Goal: Transaction & Acquisition: Register for event/course

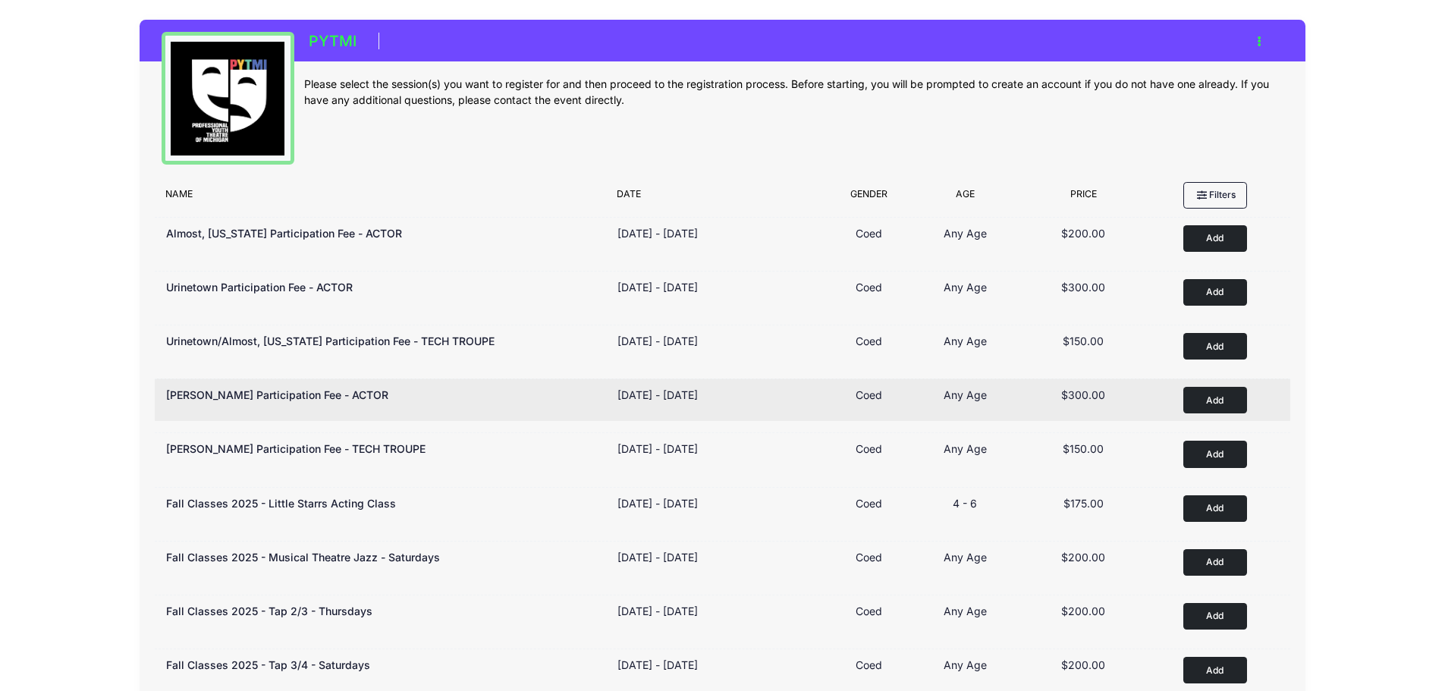
click at [1232, 394] on button "Add to Cart" at bounding box center [1215, 400] width 64 height 27
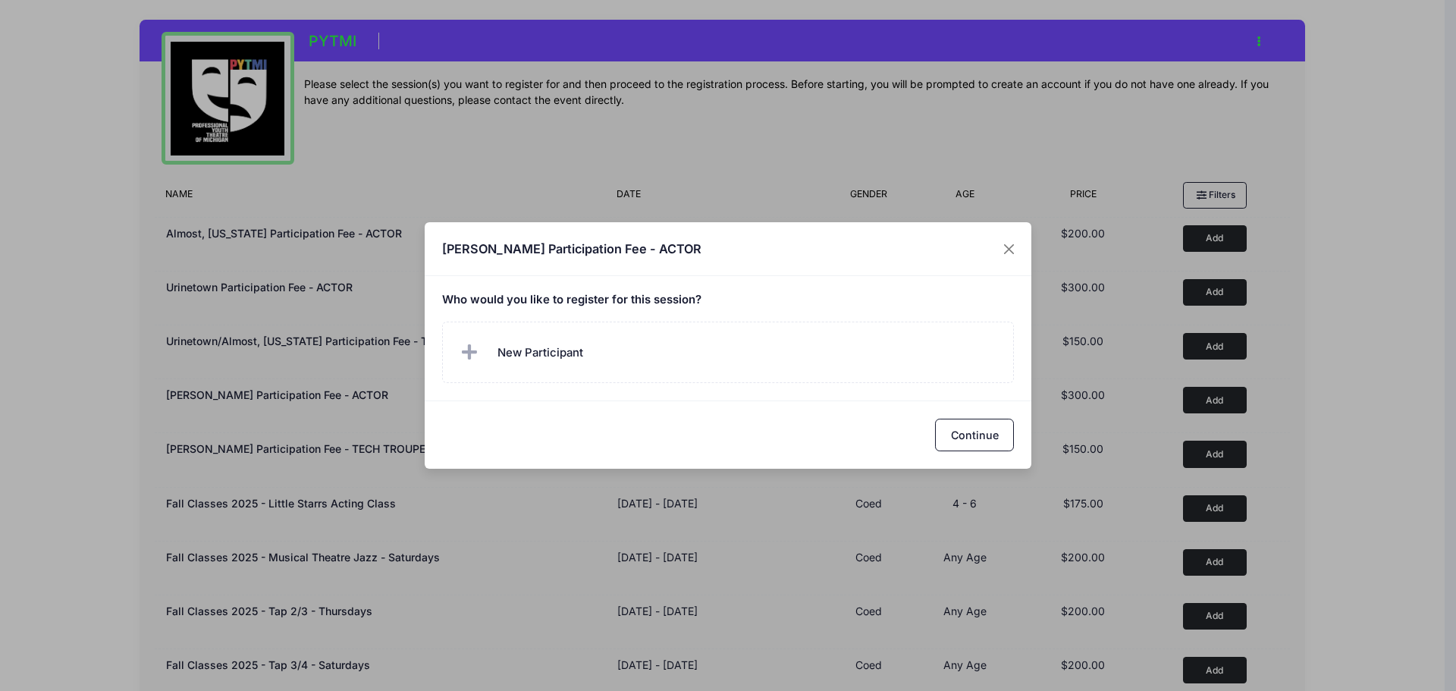
click at [568, 357] on span "New Participant" at bounding box center [541, 352] width 86 height 17
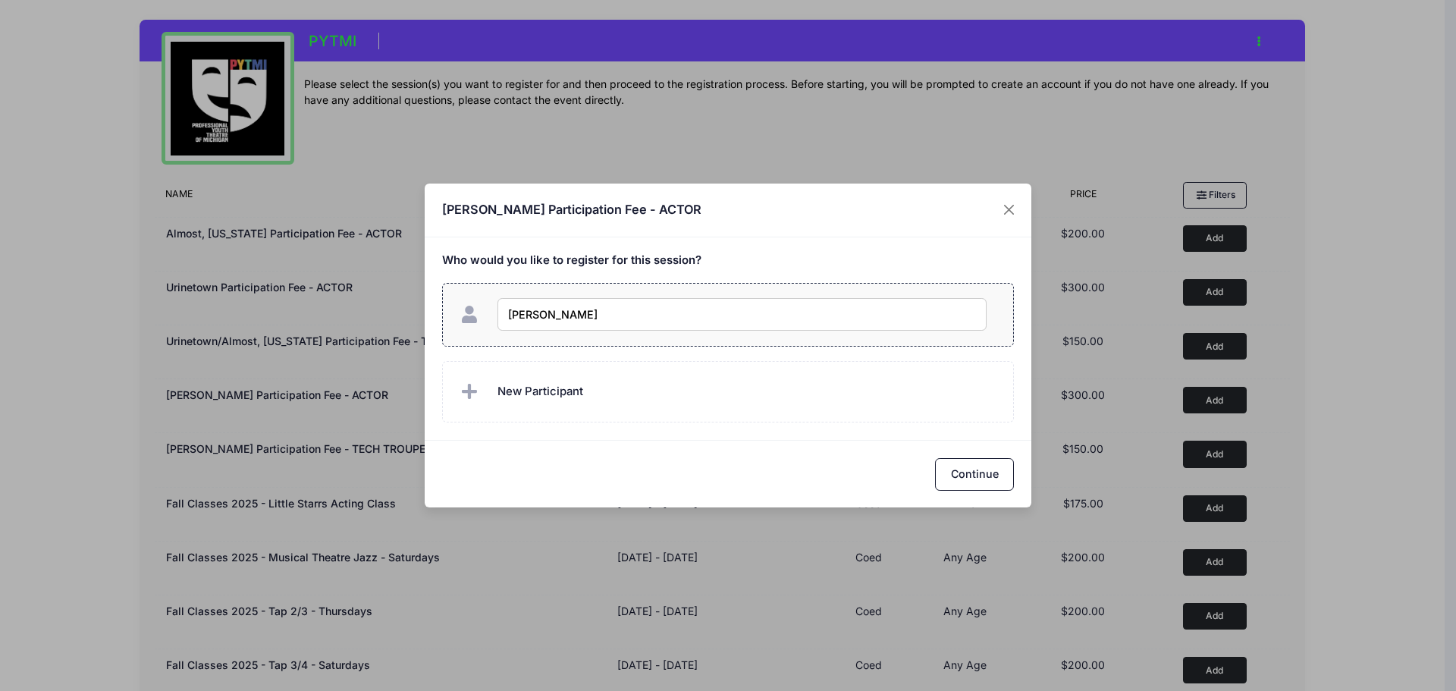
type input "Lily McTaggart"
checkbox input "true"
click at [954, 473] on button "Continue" at bounding box center [974, 474] width 79 height 33
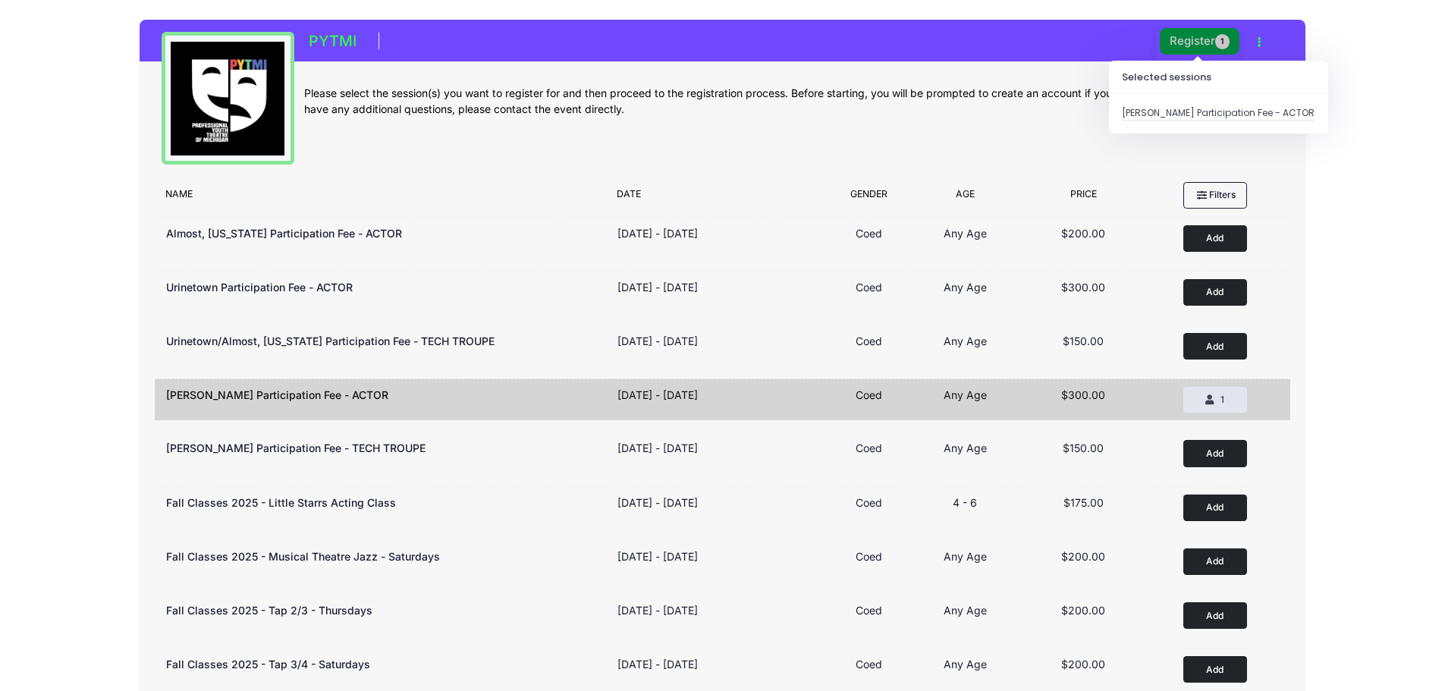
click at [1202, 44] on button "Register 1" at bounding box center [1200, 41] width 80 height 27
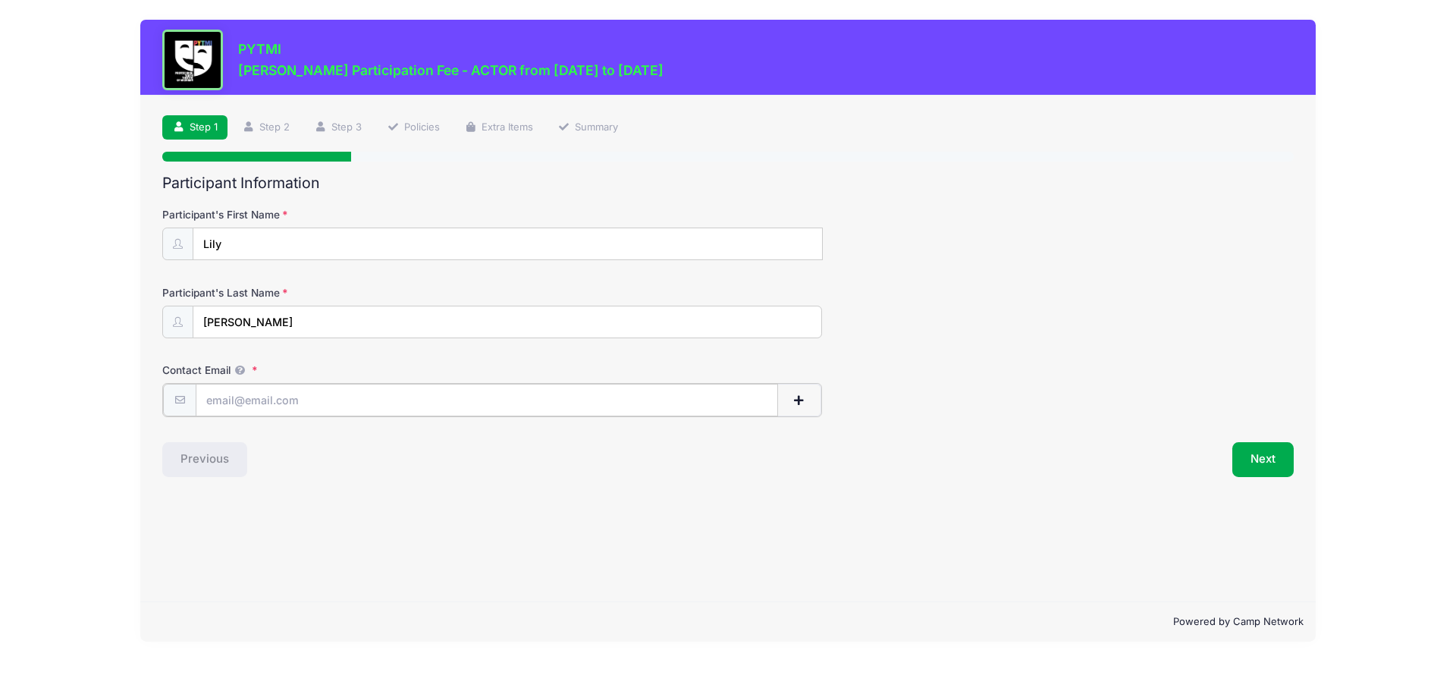
click at [310, 401] on input "Contact Email" at bounding box center [487, 400] width 583 height 33
type input "[EMAIL_ADDRESS][DOMAIN_NAME]"
click at [1265, 454] on button "Next" at bounding box center [1263, 458] width 61 height 35
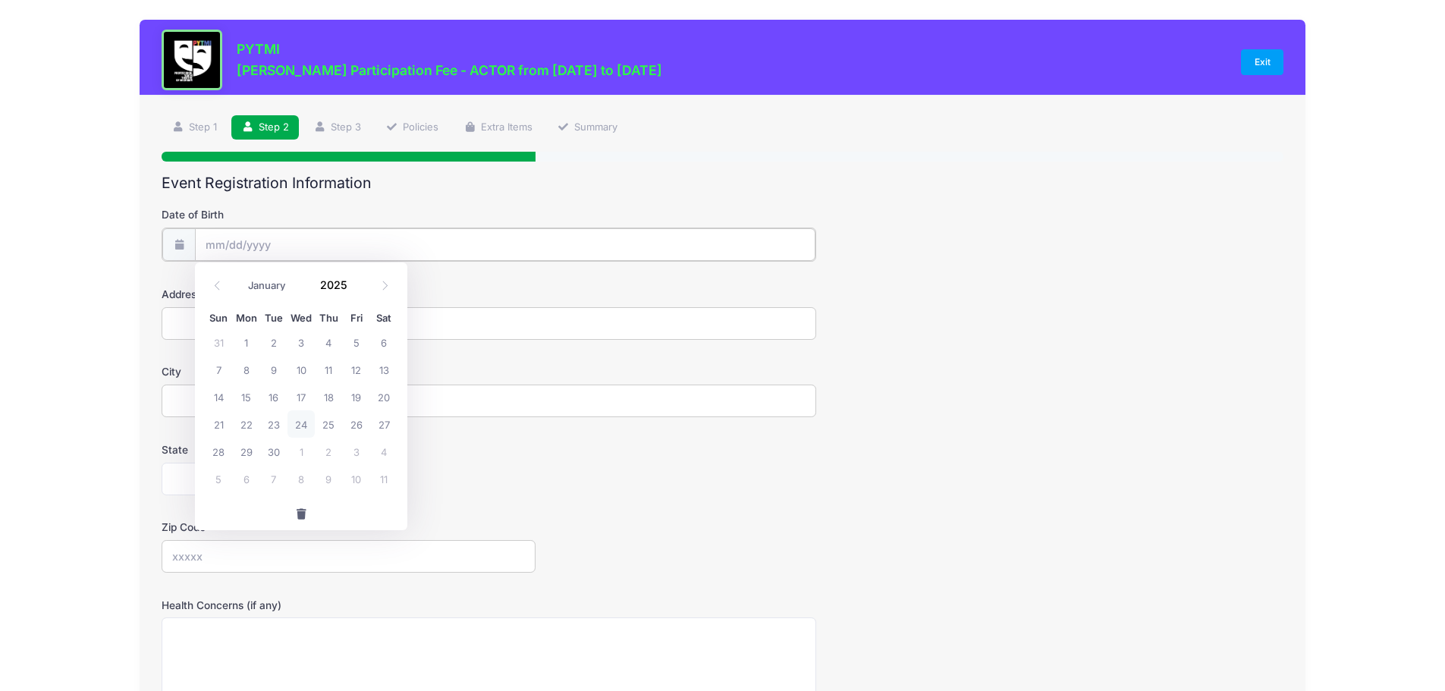
click at [335, 231] on input "Date of Birth" at bounding box center [505, 244] width 620 height 33
click at [262, 246] on input "Date of Birth" at bounding box center [505, 244] width 621 height 33
click at [257, 244] on input "Date of Birth" at bounding box center [505, 244] width 621 height 33
click at [150, 279] on div "Step 2 /7 Step 1 Step 2 Step 3 Policies Extra Items Summary Participant Informa…" at bounding box center [723, 516] width 1167 height 840
click at [213, 244] on input "Date of Birth" at bounding box center [505, 244] width 621 height 33
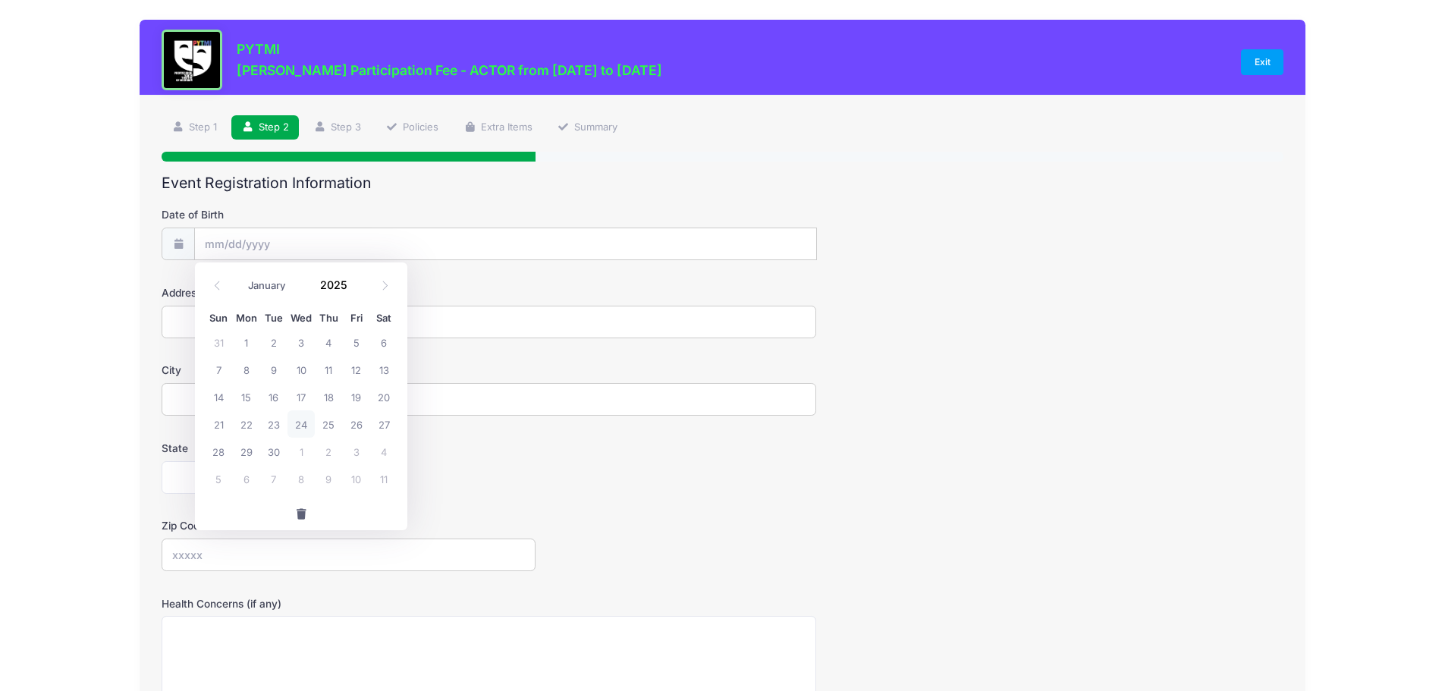
click at [345, 531] on label "Zip Code" at bounding box center [349, 525] width 374 height 15
click at [345, 539] on input "Zip Code" at bounding box center [349, 555] width 374 height 33
click at [550, 234] on input "Date of Birth" at bounding box center [505, 244] width 621 height 33
click at [177, 252] on span at bounding box center [178, 244] width 33 height 33
click at [177, 249] on icon at bounding box center [178, 244] width 12 height 10
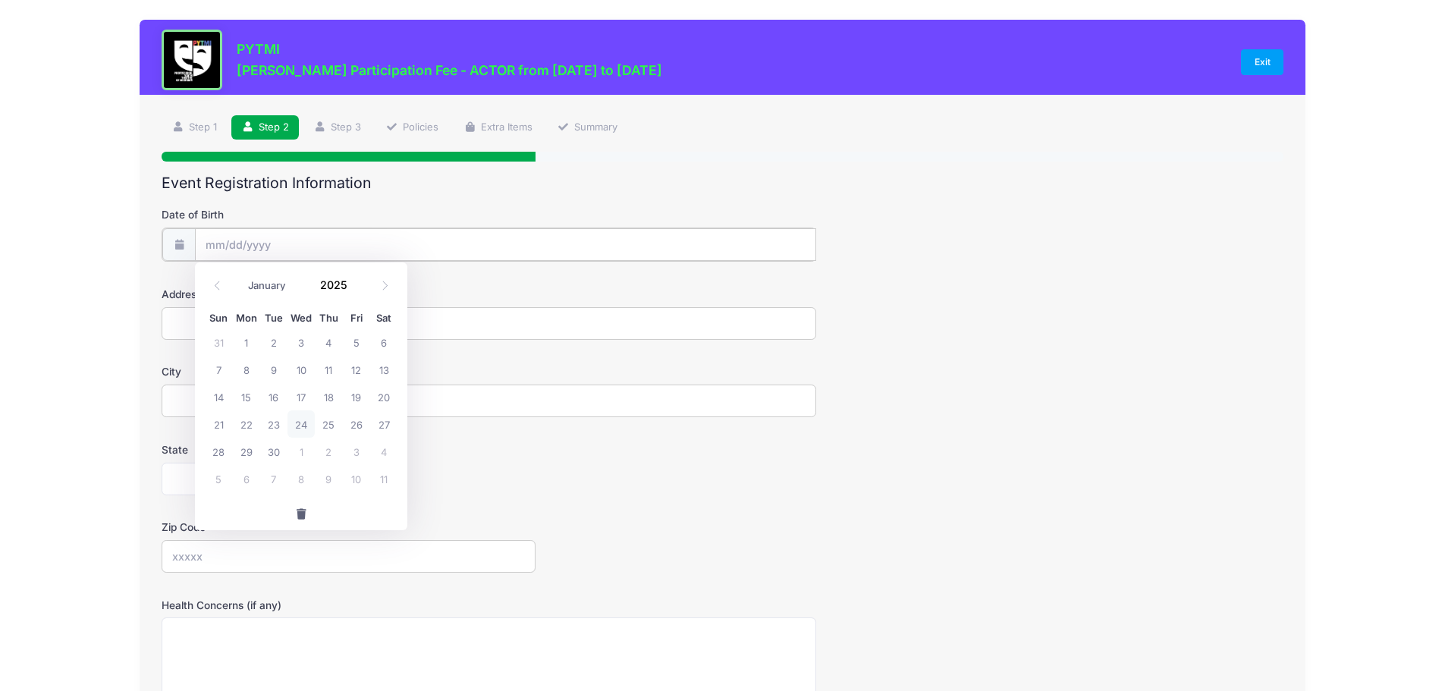
click at [278, 245] on input "Date of Birth" at bounding box center [505, 244] width 621 height 33
click at [280, 392] on span "16" at bounding box center [273, 396] width 27 height 27
type input "[DATE]"
click at [245, 248] on input "[DATE]" at bounding box center [505, 244] width 621 height 33
drag, startPoint x: 795, startPoint y: 246, endPoint x: 174, endPoint y: 303, distance: 623.8
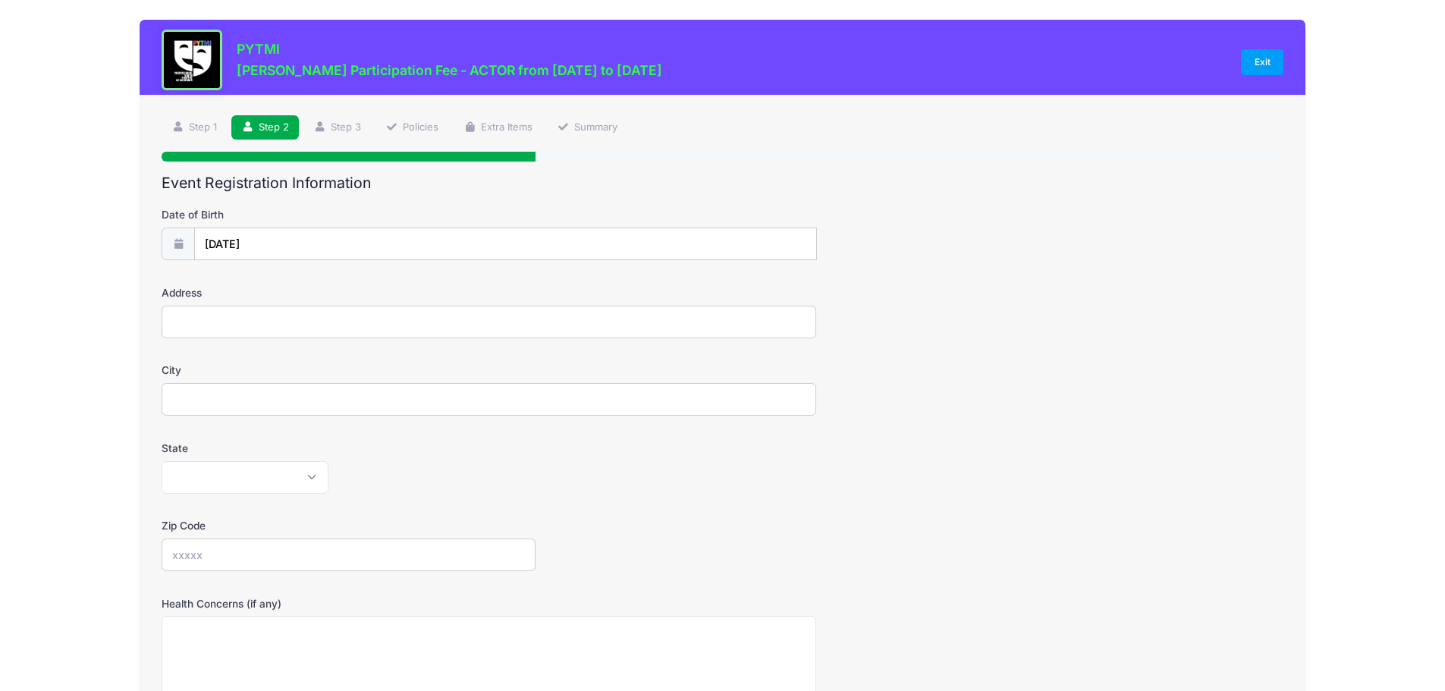
click at [174, 303] on div "Address" at bounding box center [723, 311] width 1122 height 53
click at [203, 248] on input "[DATE]" at bounding box center [505, 244] width 621 height 33
click at [416, 231] on input "[DATE]" at bounding box center [505, 244] width 621 height 33
click at [224, 284] on span at bounding box center [217, 285] width 25 height 26
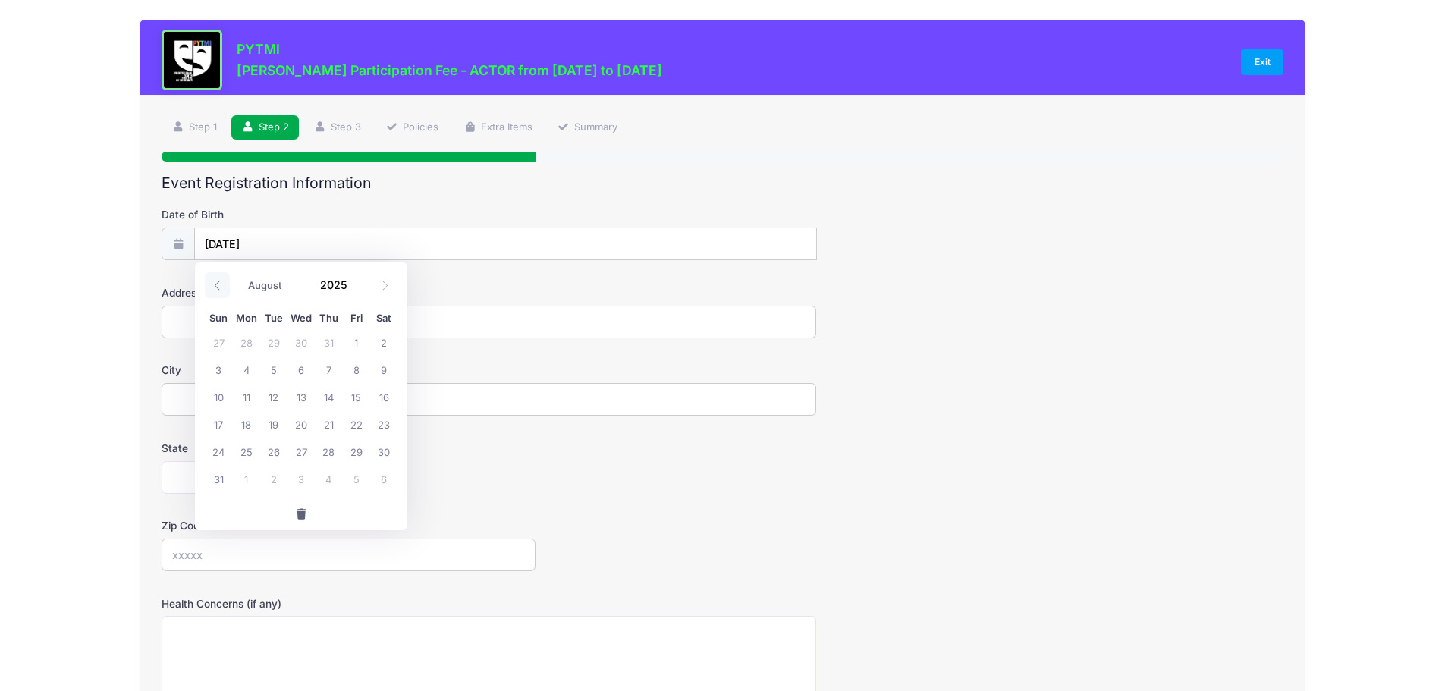
select select "6"
click at [343, 284] on input "2025" at bounding box center [337, 284] width 49 height 23
click at [353, 291] on span at bounding box center [356, 289] width 11 height 11
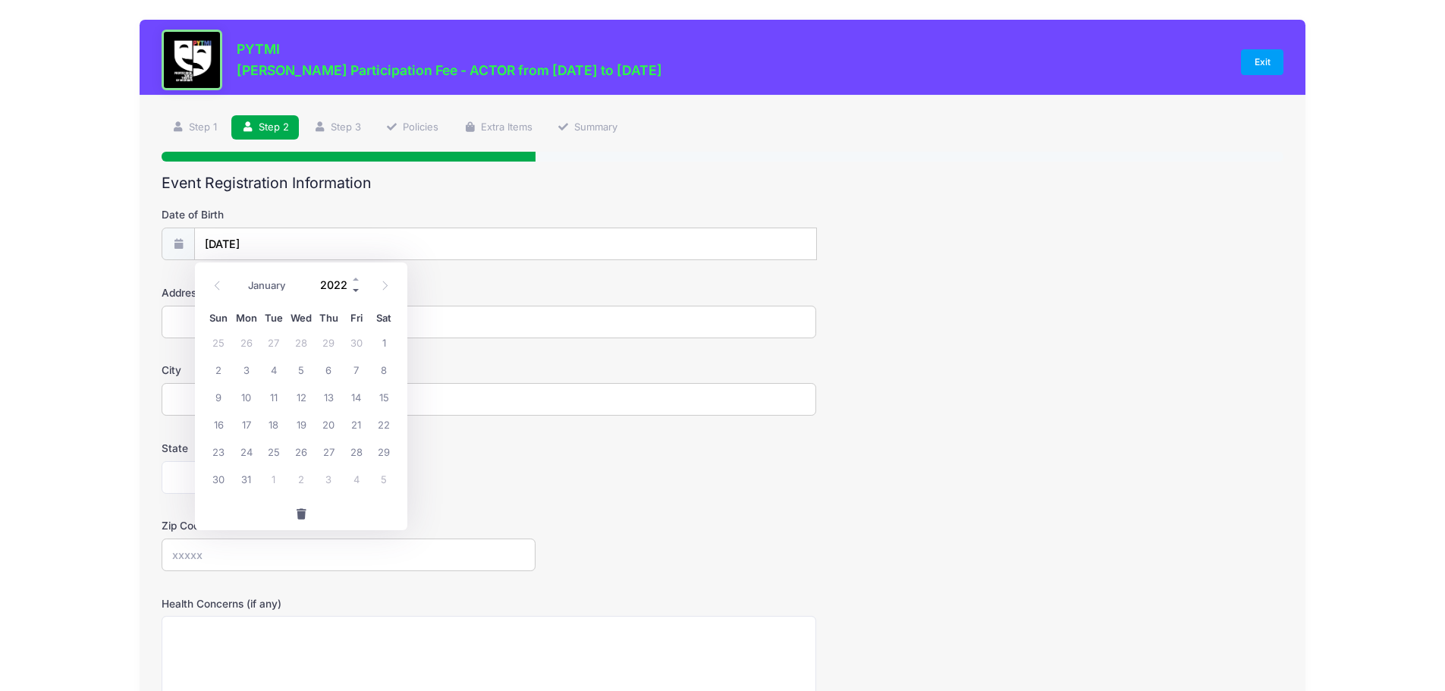
click at [353, 291] on span at bounding box center [356, 289] width 11 height 11
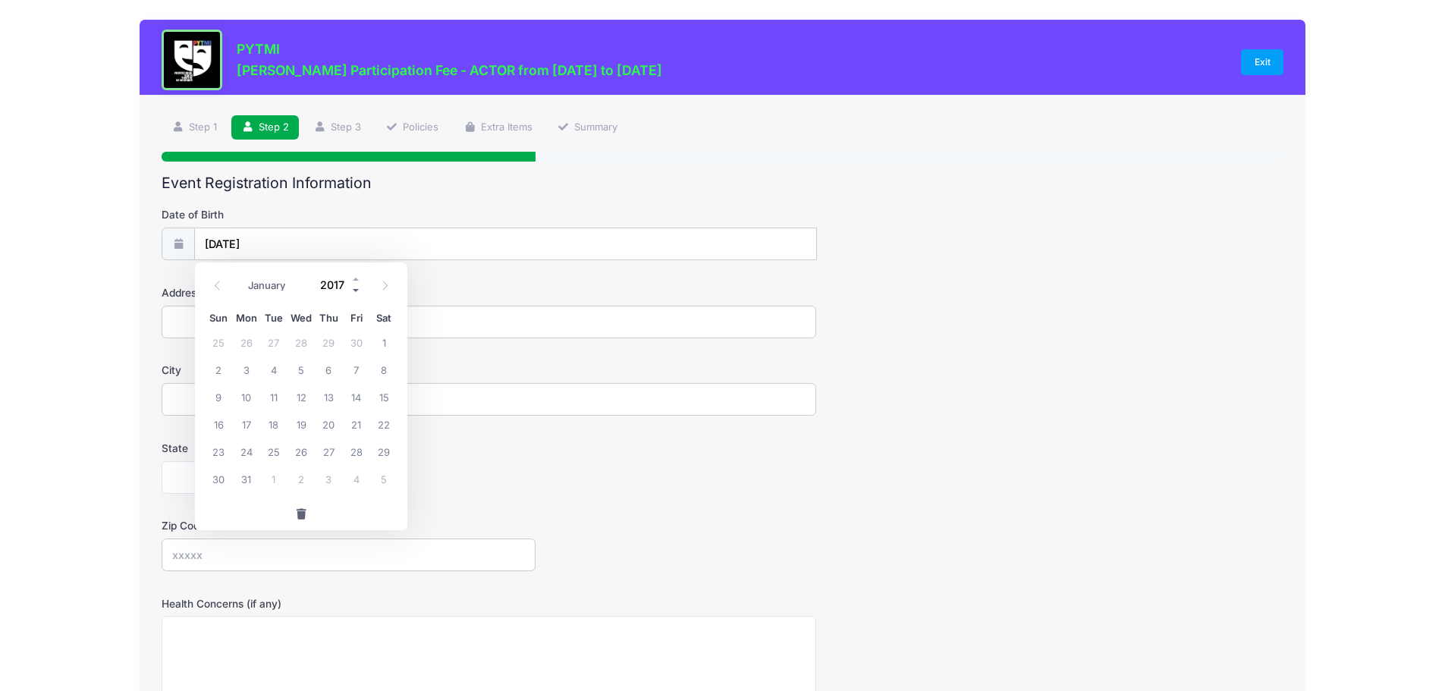
click at [353, 291] on span at bounding box center [356, 289] width 11 height 11
type input "2014"
click at [259, 285] on select "January February March April May June July August September October November De…" at bounding box center [274, 285] width 68 height 20
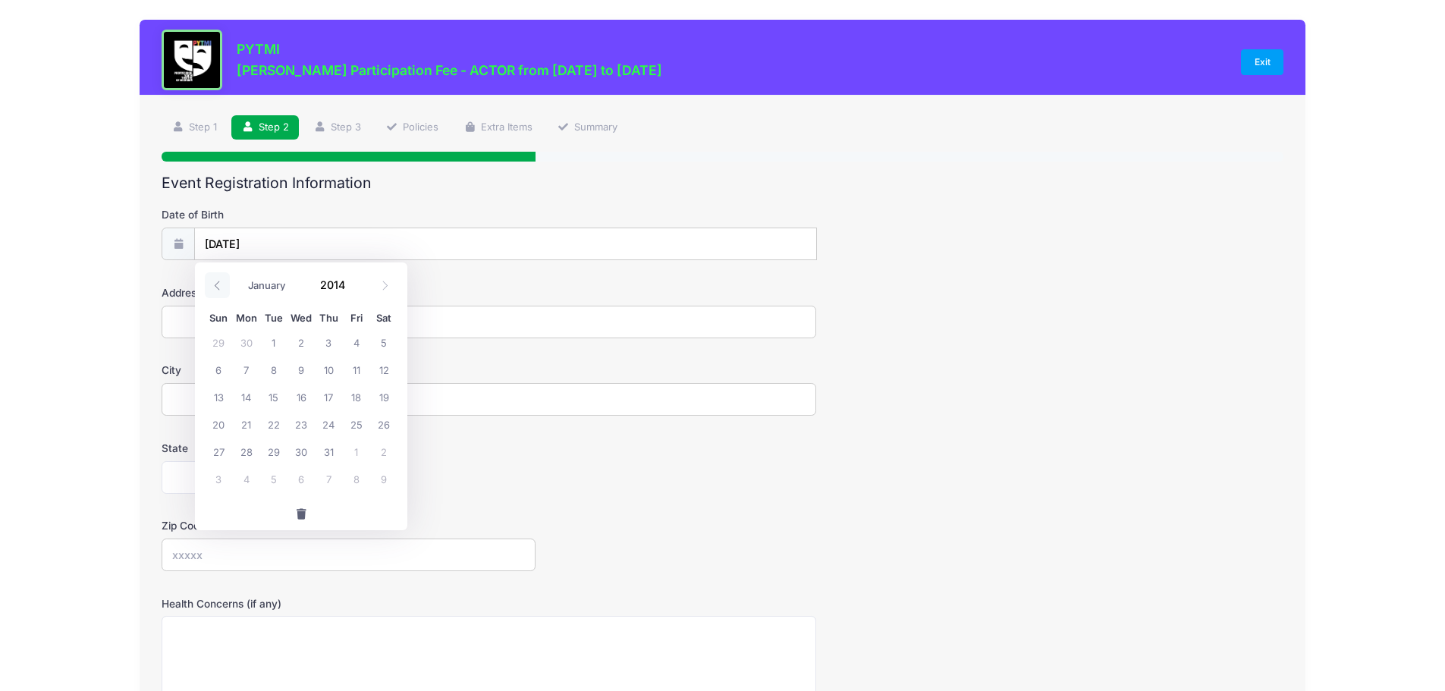
click at [219, 285] on icon at bounding box center [217, 286] width 10 height 10
select select "3"
click at [243, 374] on span "7" at bounding box center [246, 369] width 27 height 27
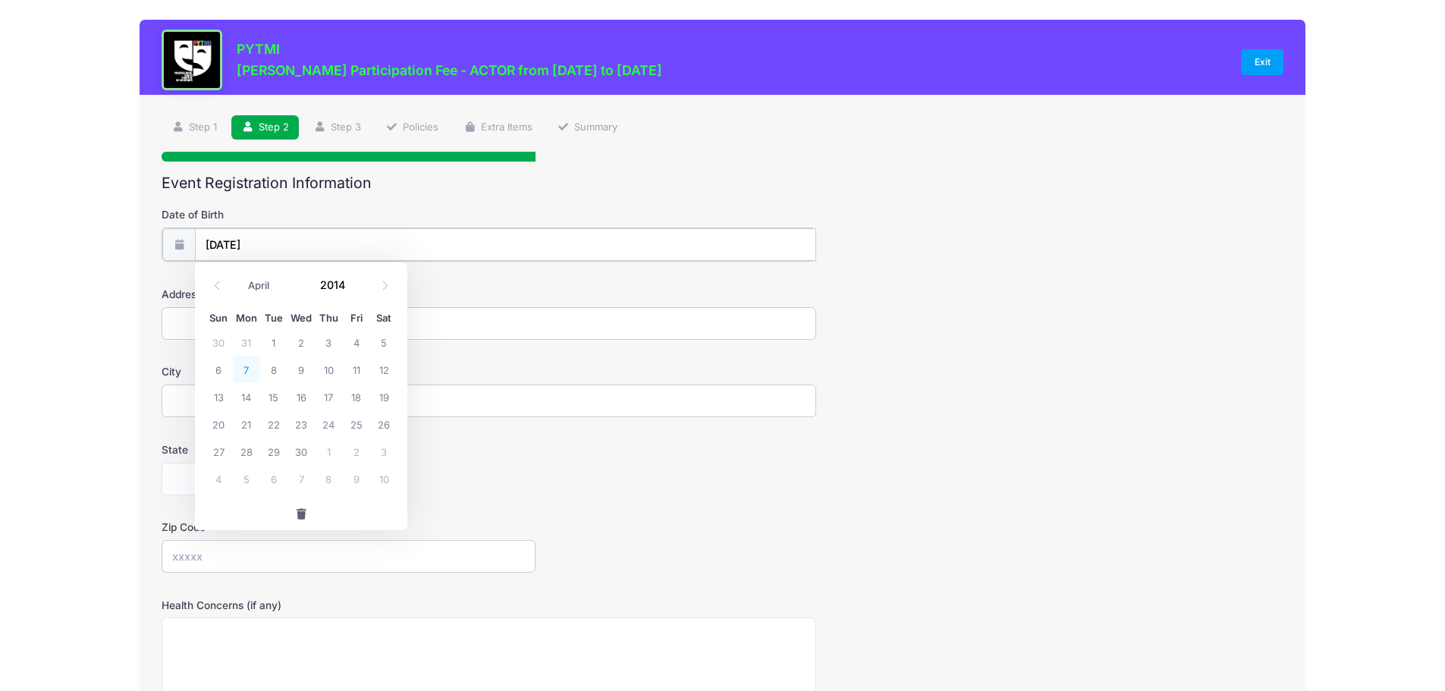
type input "[DATE]"
click at [227, 328] on input "Address" at bounding box center [489, 322] width 655 height 33
click at [162, 338] on div at bounding box center [162, 338] width 0 height 0
type input "[STREET_ADDRESS]"
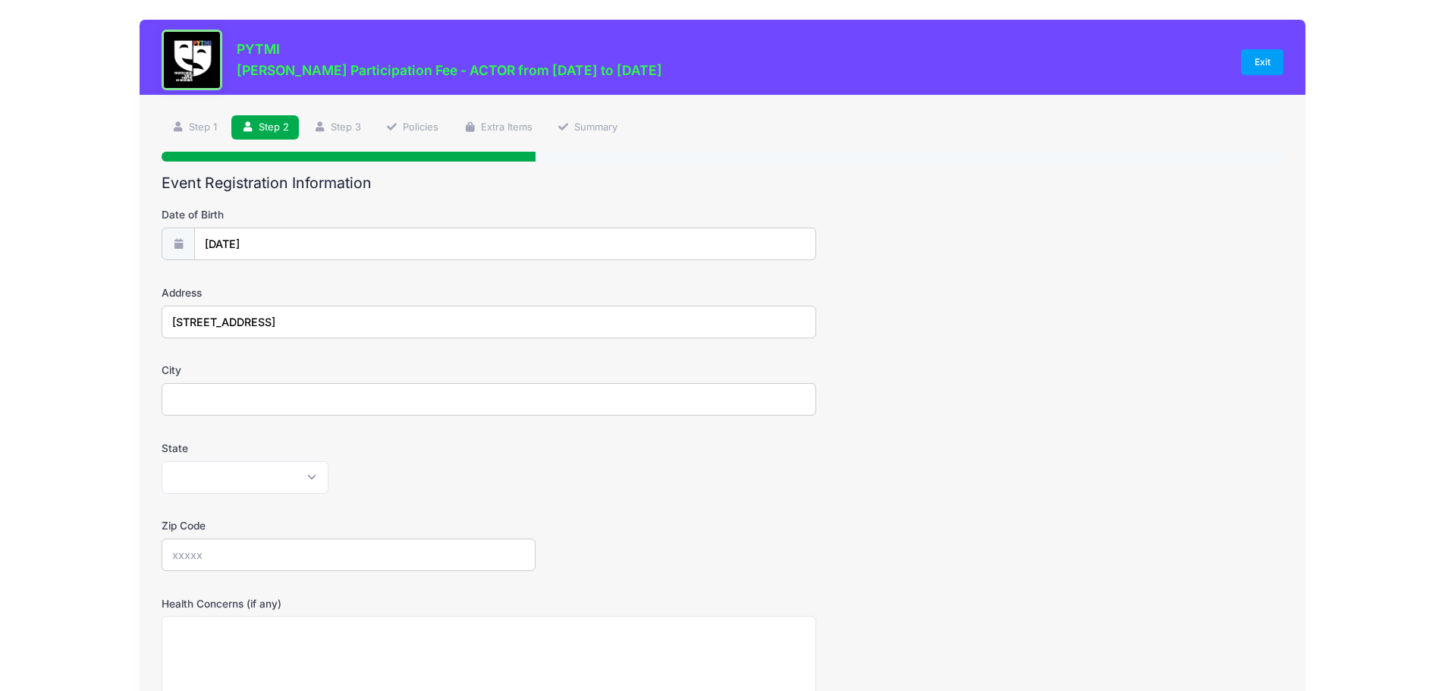
click at [300, 412] on input "City" at bounding box center [489, 399] width 655 height 33
type input "Ypsilanti"
click at [266, 485] on select "[US_STATE] [US_STATE] [US_STATE] [US_STATE] [US_STATE] Armed Forces Africa Arme…" at bounding box center [245, 477] width 167 height 33
select select "MI"
click at [162, 461] on select "[US_STATE] [US_STATE] [US_STATE] [US_STATE] [US_STATE] Armed Forces Africa Arme…" at bounding box center [245, 477] width 167 height 33
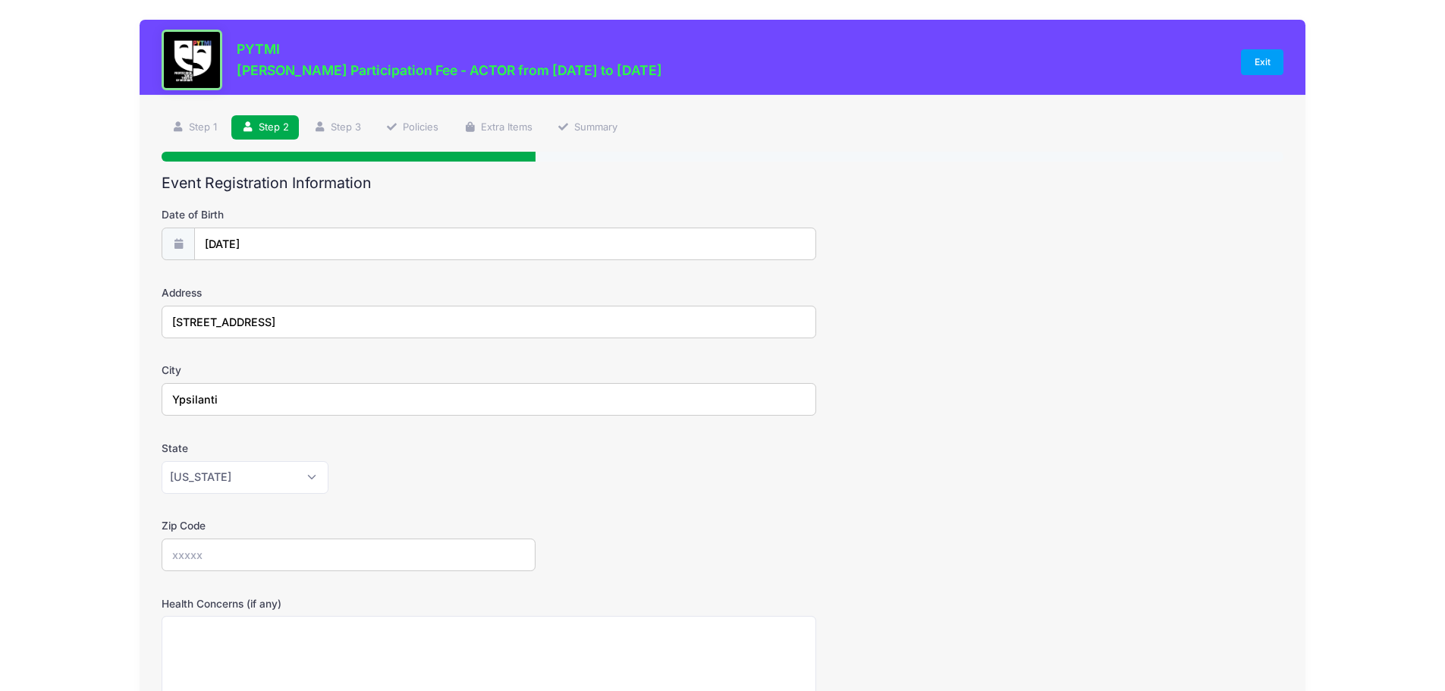
click at [206, 558] on input "Zip Code" at bounding box center [349, 555] width 374 height 33
type input "48198"
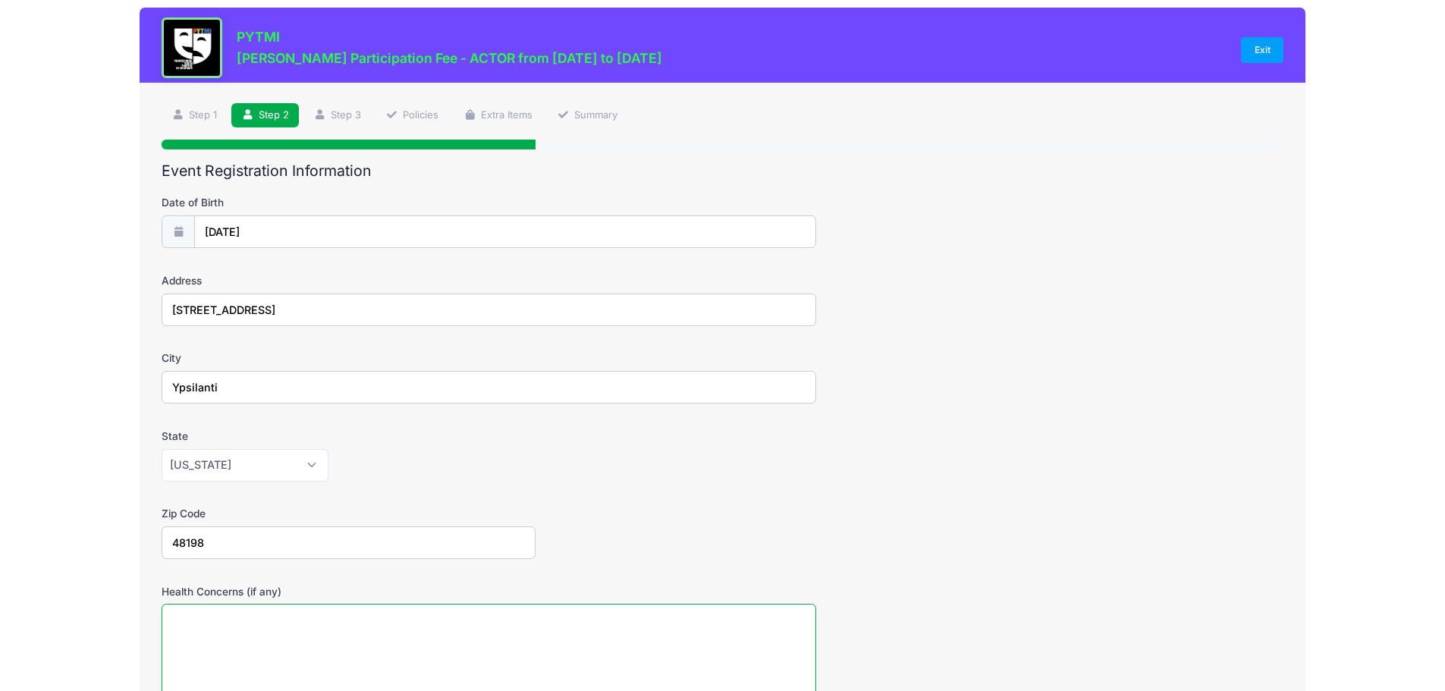
scroll to position [305, 0]
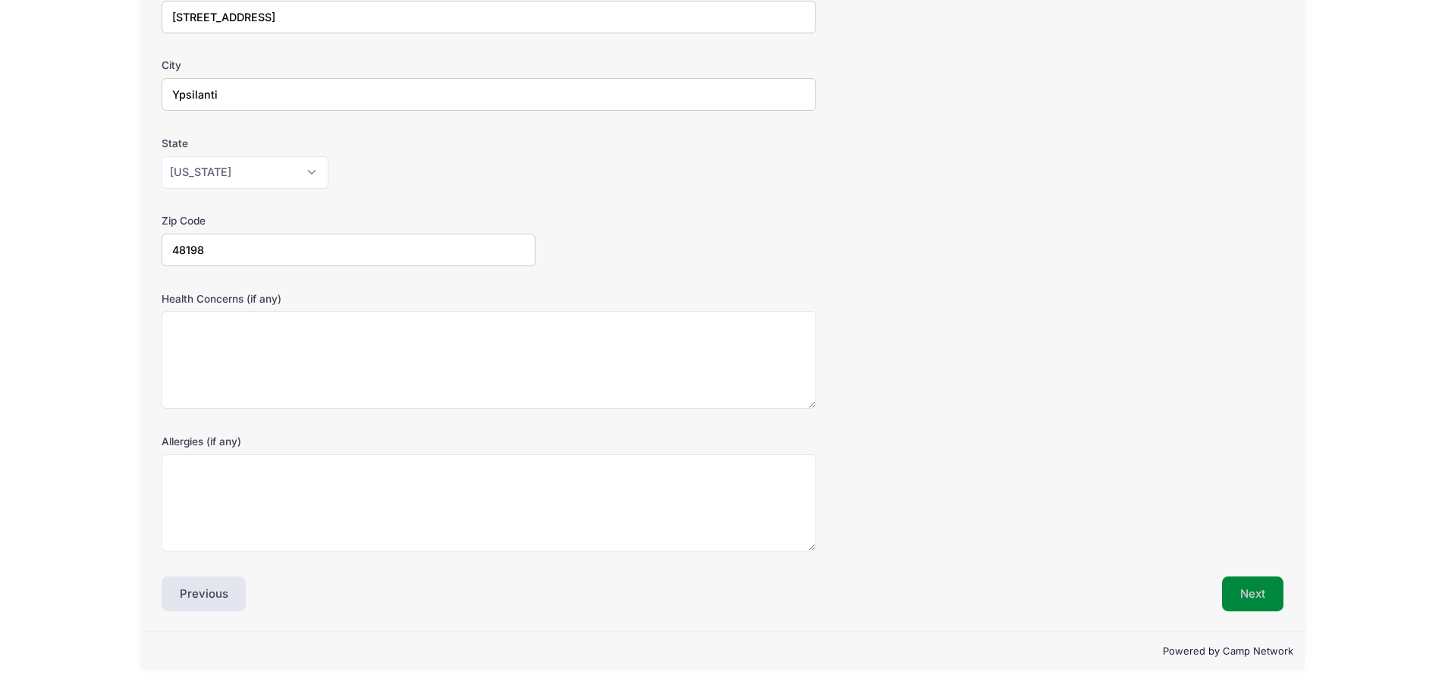
click at [1236, 589] on button "Next" at bounding box center [1252, 593] width 61 height 35
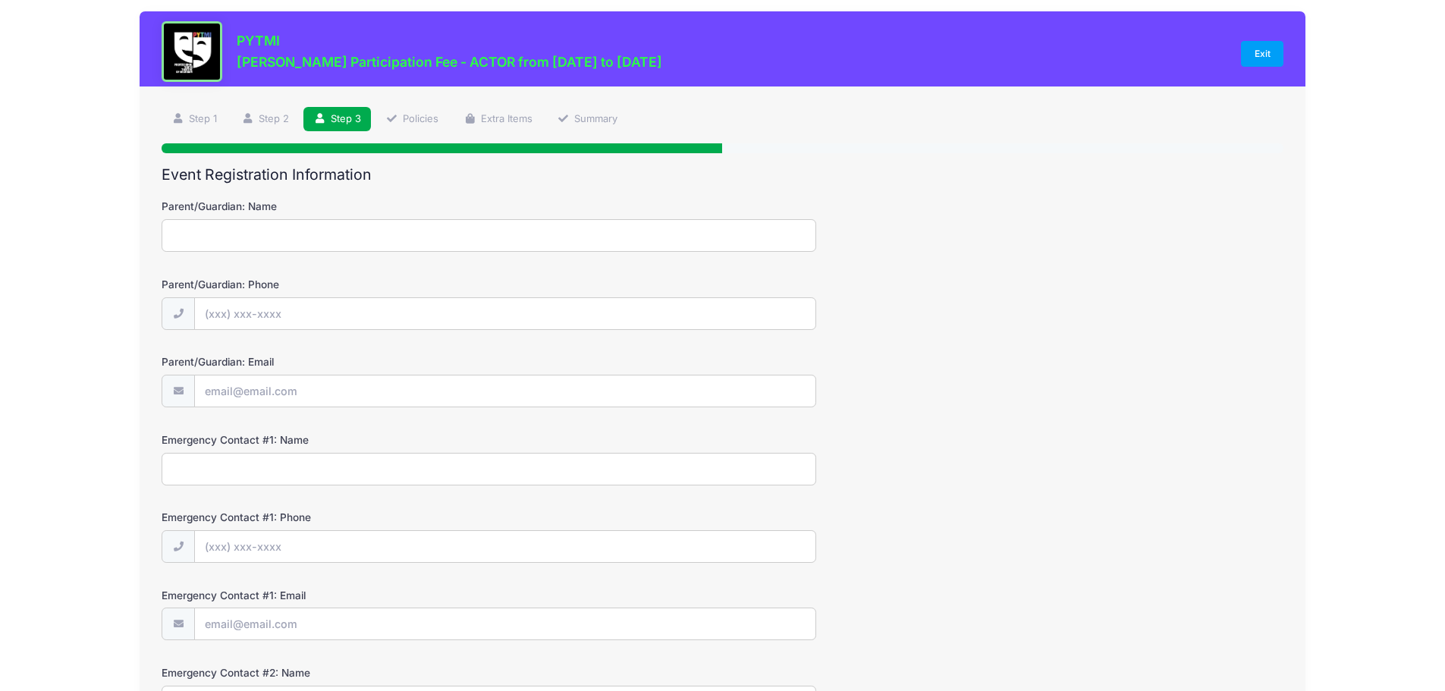
scroll to position [0, 0]
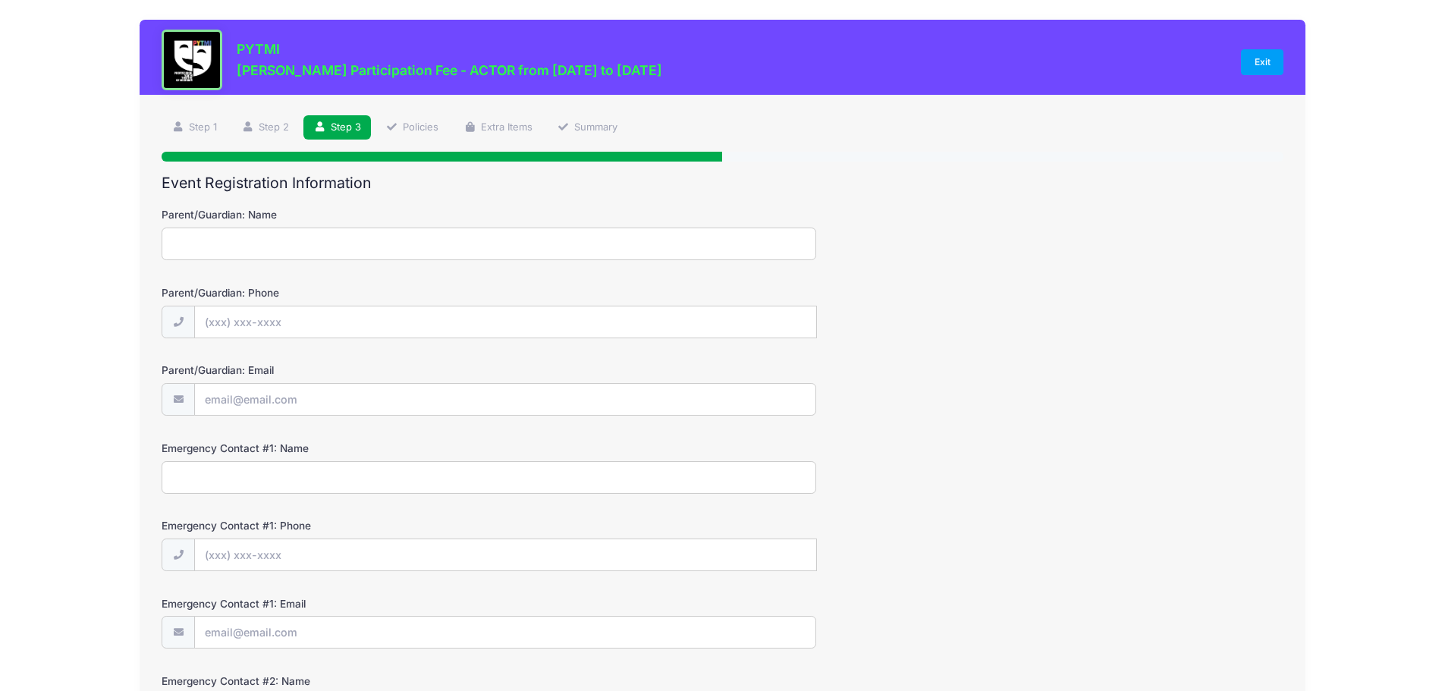
click at [261, 253] on input "Parent/Guardian: Name" at bounding box center [489, 244] width 655 height 33
type input "[PERSON_NAME]"
type input "[PHONE_NUMBER]"
type input "[EMAIL_ADDRESS][DOMAIN_NAME]"
type input "[PERSON_NAME]"
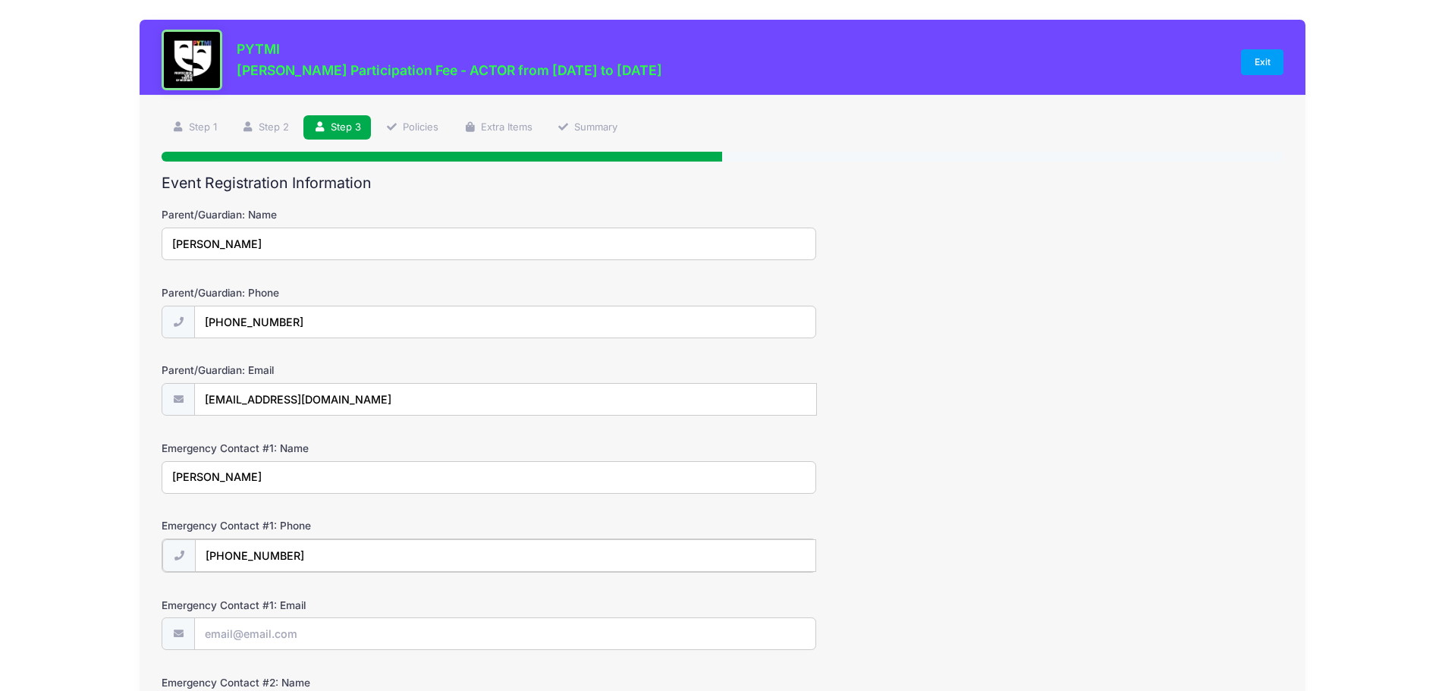
type input "[PHONE_NUMBER]"
type input "[EMAIL_ADDRESS][DOMAIN_NAME]"
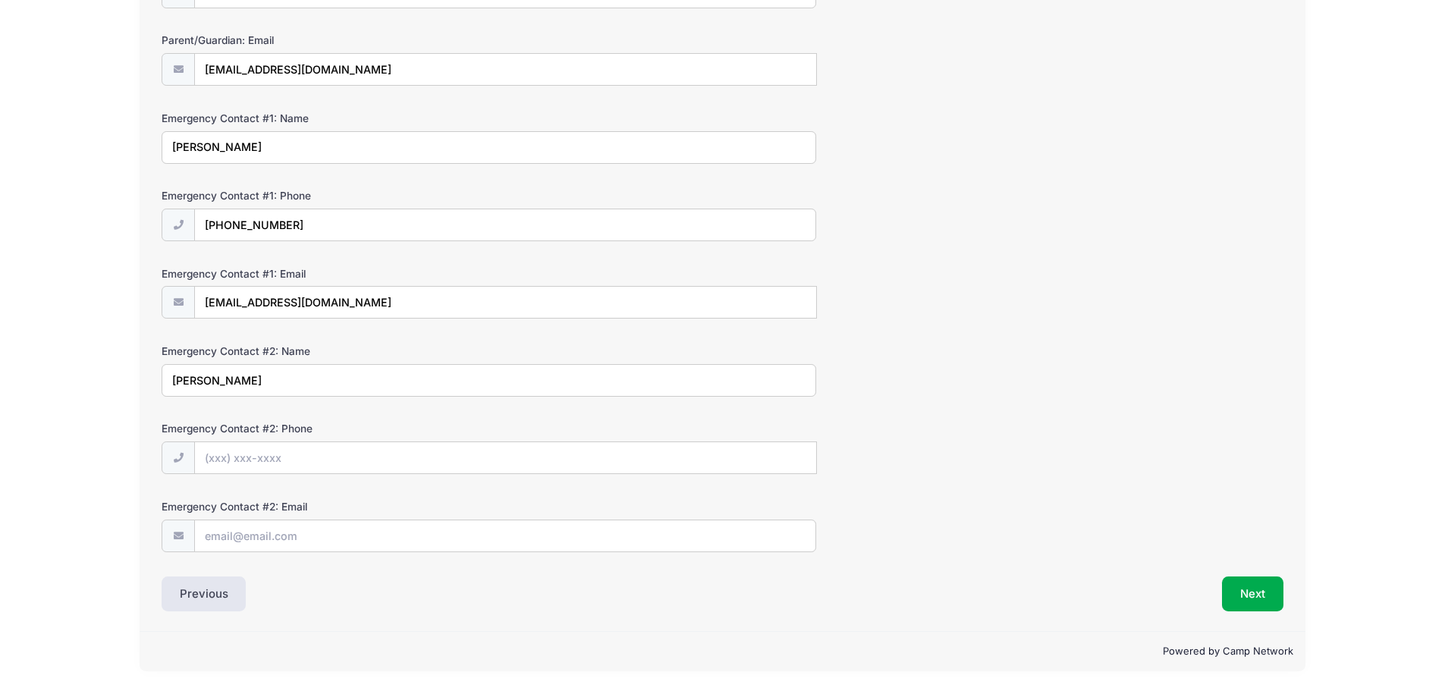
type input "[PERSON_NAME]"
type input "[PHONE_NUMBER]"
type input "[EMAIL_ADDRESS][DOMAIN_NAME]"
click at [1249, 590] on button "Next" at bounding box center [1252, 593] width 61 height 35
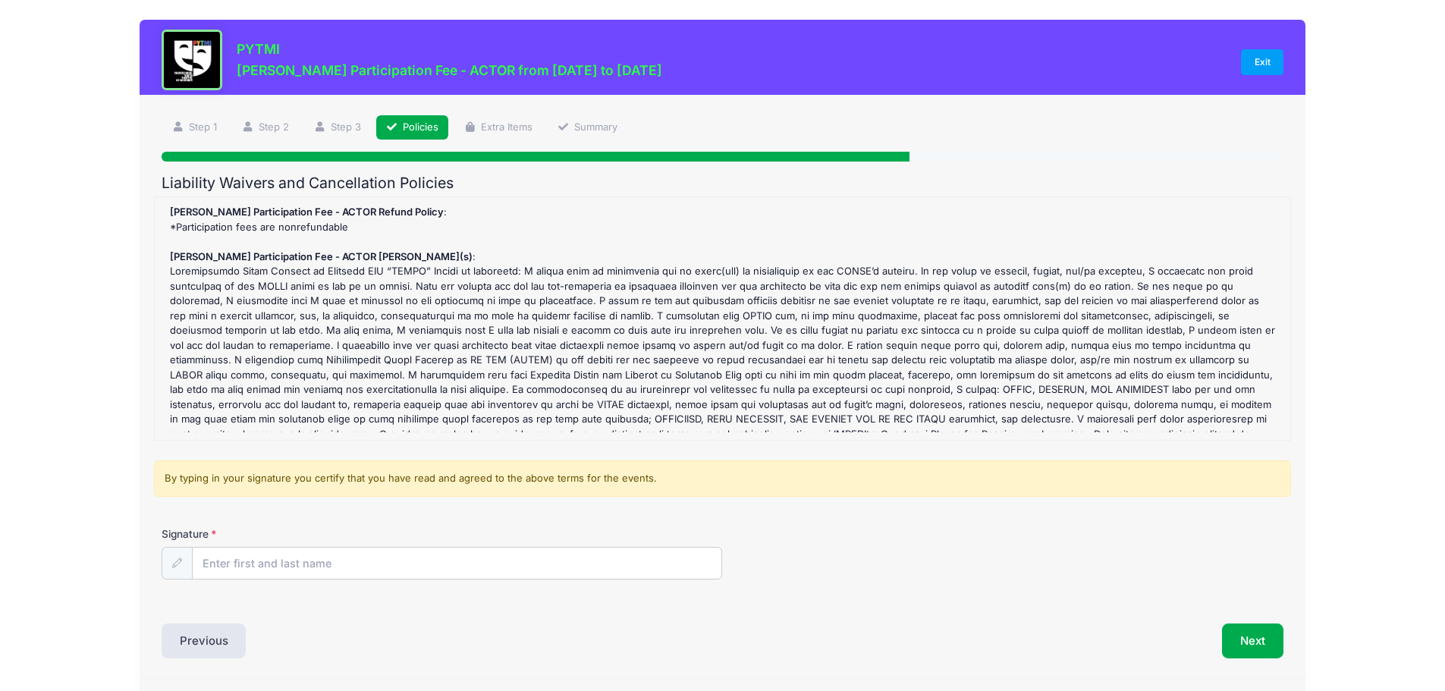
scroll to position [39, 0]
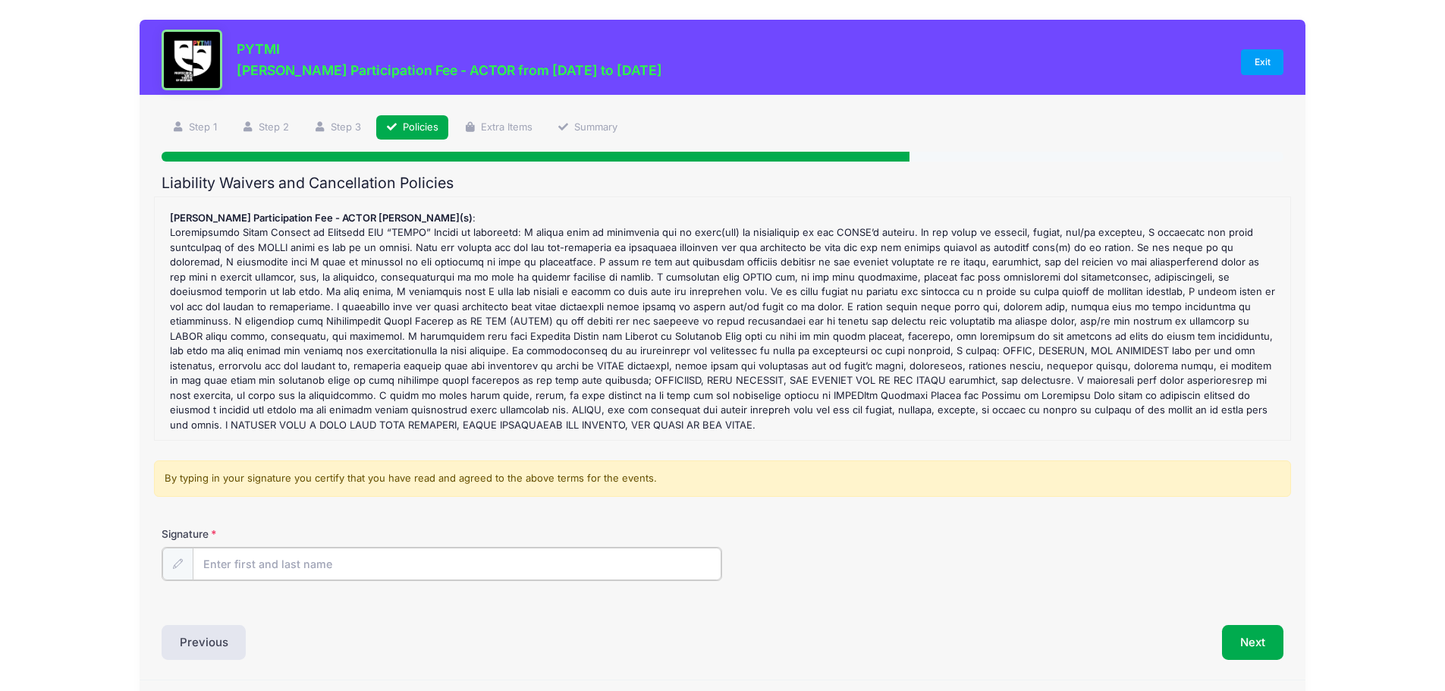
click at [225, 565] on input "Signature" at bounding box center [457, 564] width 529 height 33
type input "[PERSON_NAME]"
click at [1263, 636] on button "Next" at bounding box center [1252, 641] width 61 height 35
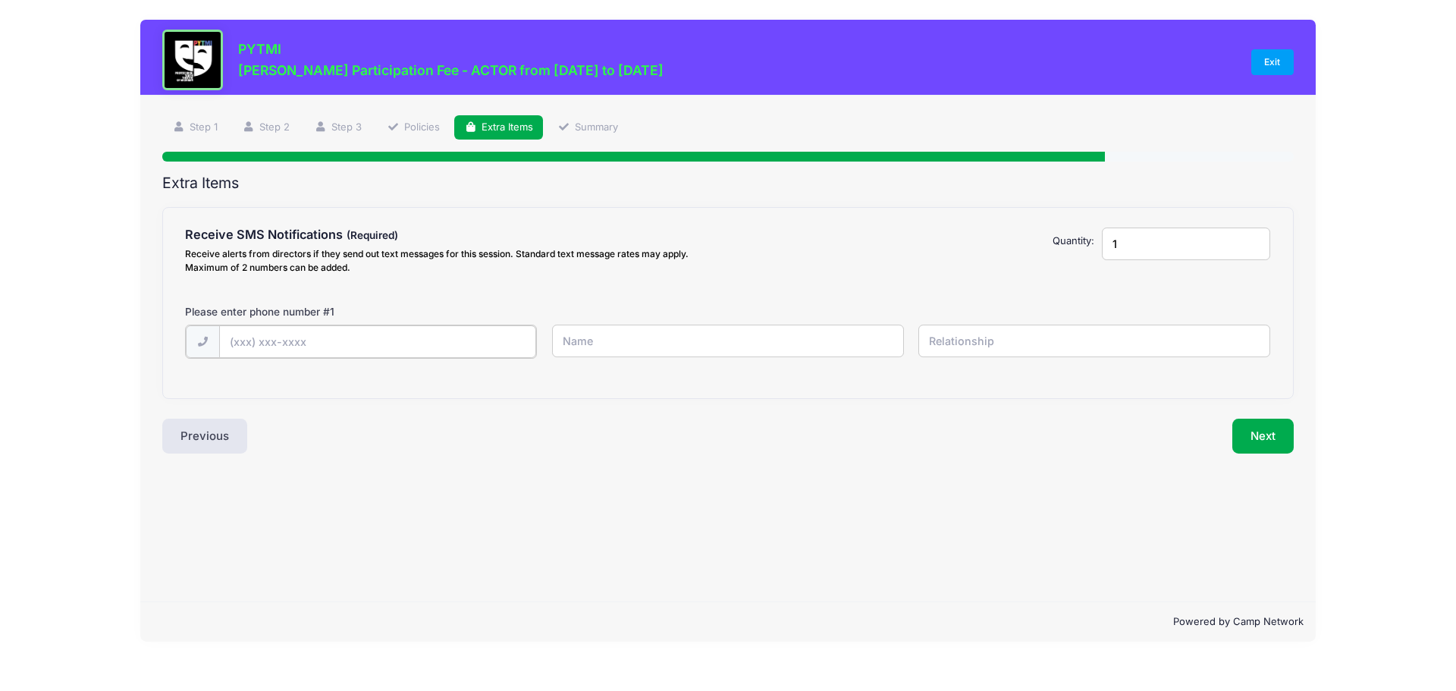
click at [240, 351] on input "text" at bounding box center [378, 341] width 318 height 33
type input "[PHONE_NUMBER]"
type input "[PERSON_NAME]"
type input "Mom"
type input "2"
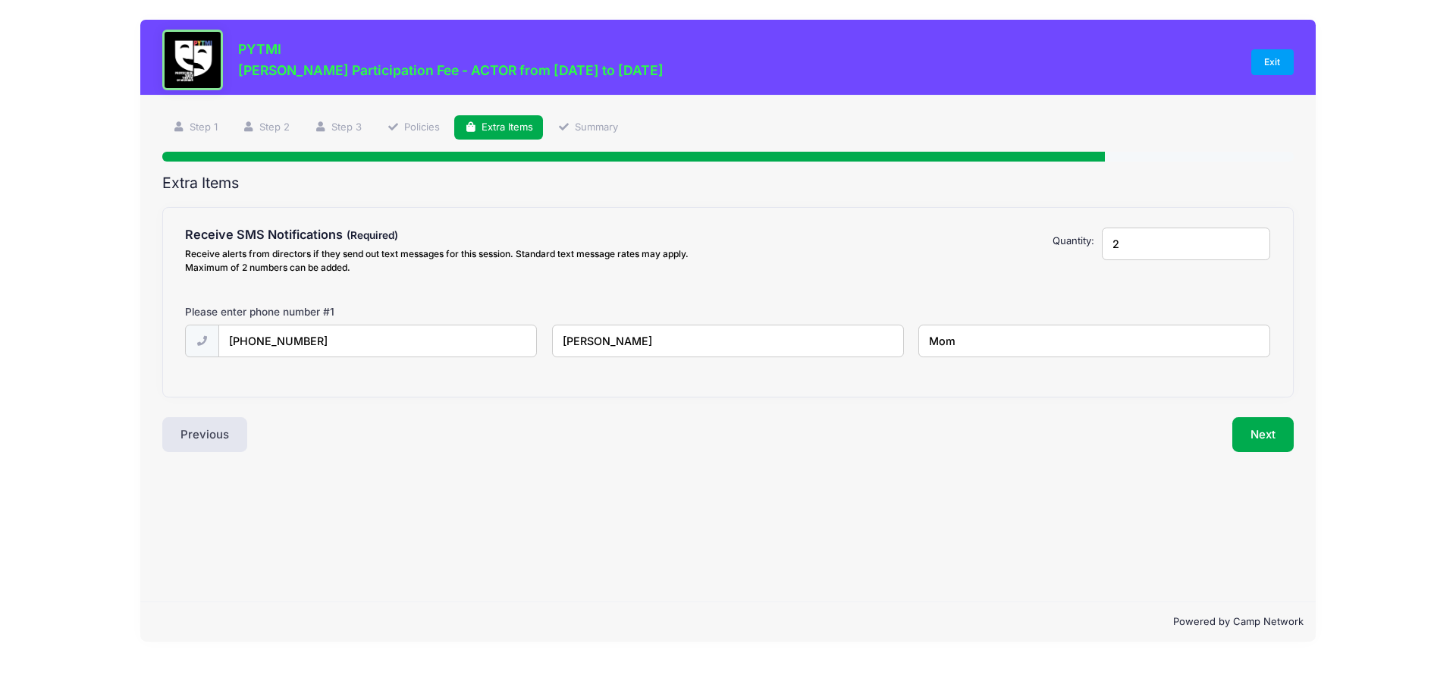
click at [1252, 242] on input "2" at bounding box center [1186, 244] width 168 height 33
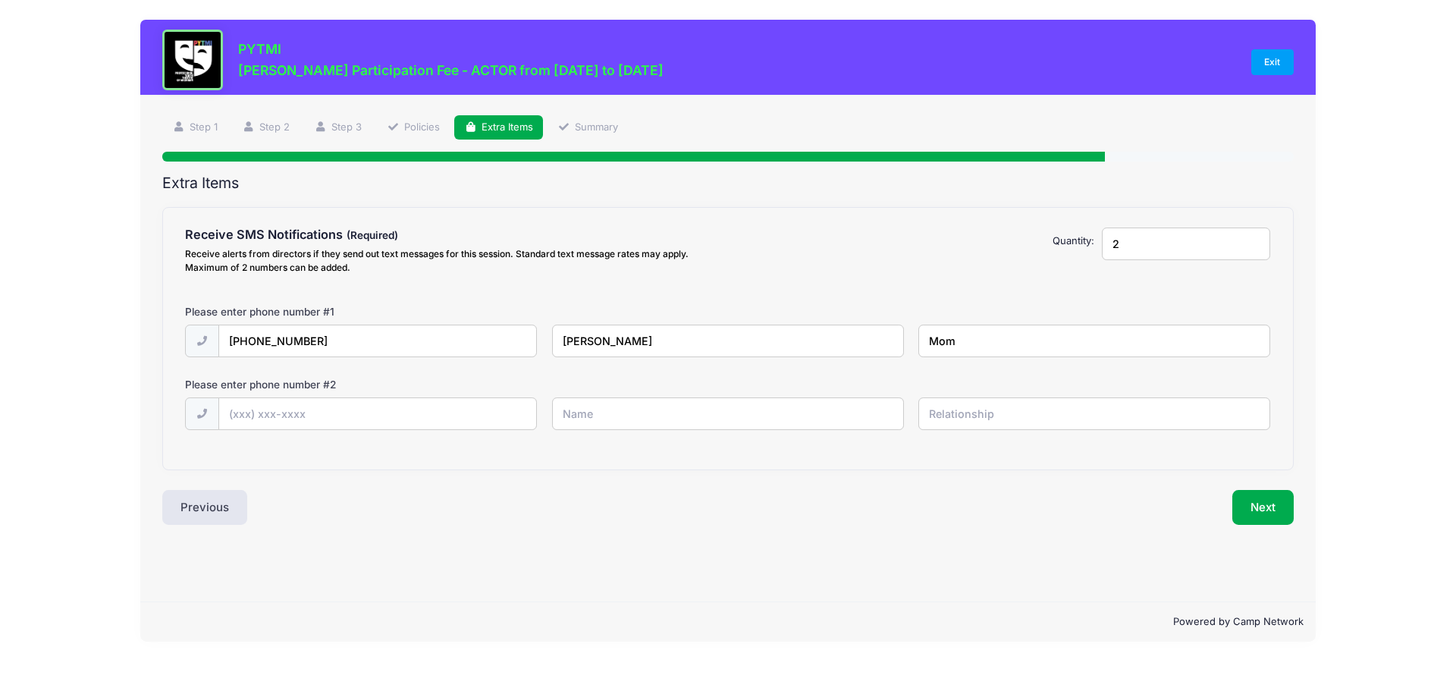
click at [1254, 240] on input "2" at bounding box center [1186, 244] width 168 height 33
click at [1256, 237] on input "2" at bounding box center [1186, 244] width 168 height 33
click at [1254, 237] on input "2" at bounding box center [1186, 244] width 168 height 33
click at [1253, 238] on input "2" at bounding box center [1186, 244] width 168 height 33
click at [1169, 244] on input "2" at bounding box center [1186, 244] width 168 height 33
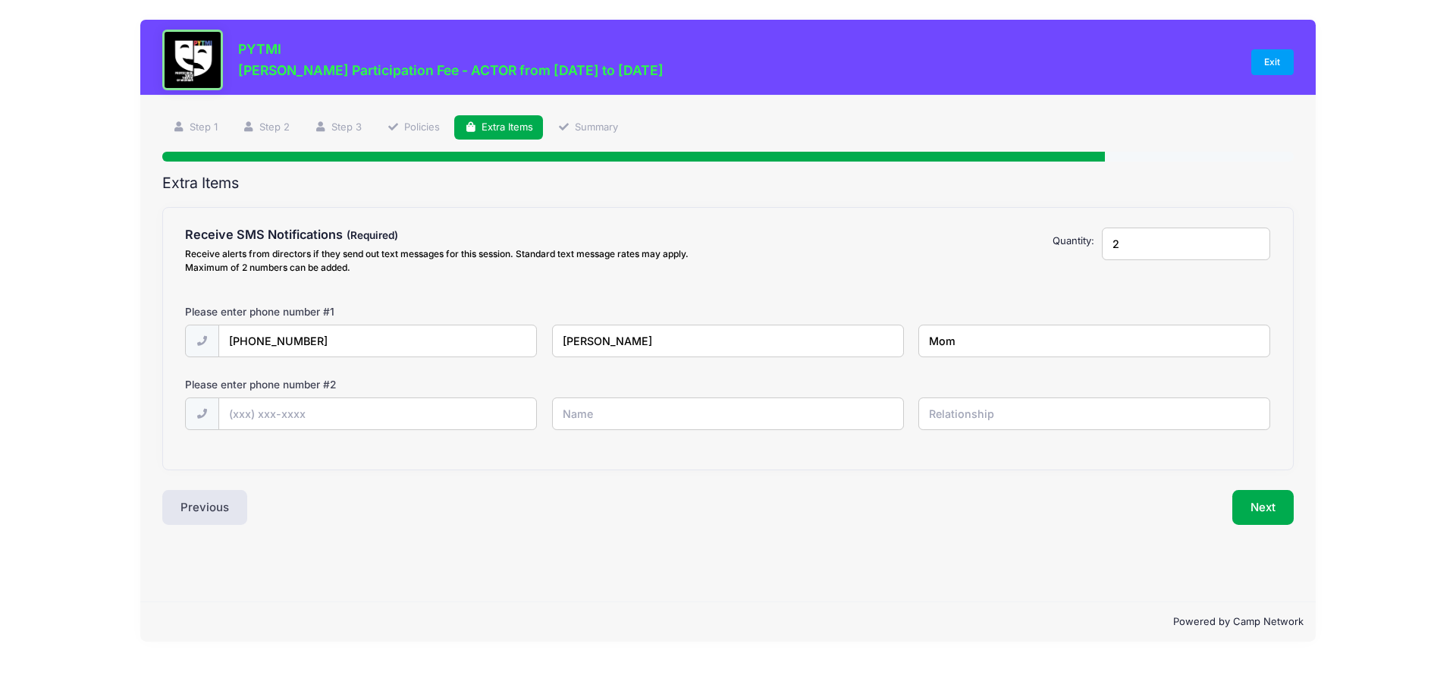
drag, startPoint x: 1135, startPoint y: 248, endPoint x: 1049, endPoint y: 247, distance: 85.7
click at [1049, 247] on div "Receive SMS Notifications Receive alerts from directors if they send out text m…" at bounding box center [728, 254] width 1101 height 52
click at [303, 413] on input "text" at bounding box center [378, 414] width 318 height 33
type input "[PHONE_NUMBER]"
type input "[PERSON_NAME]"
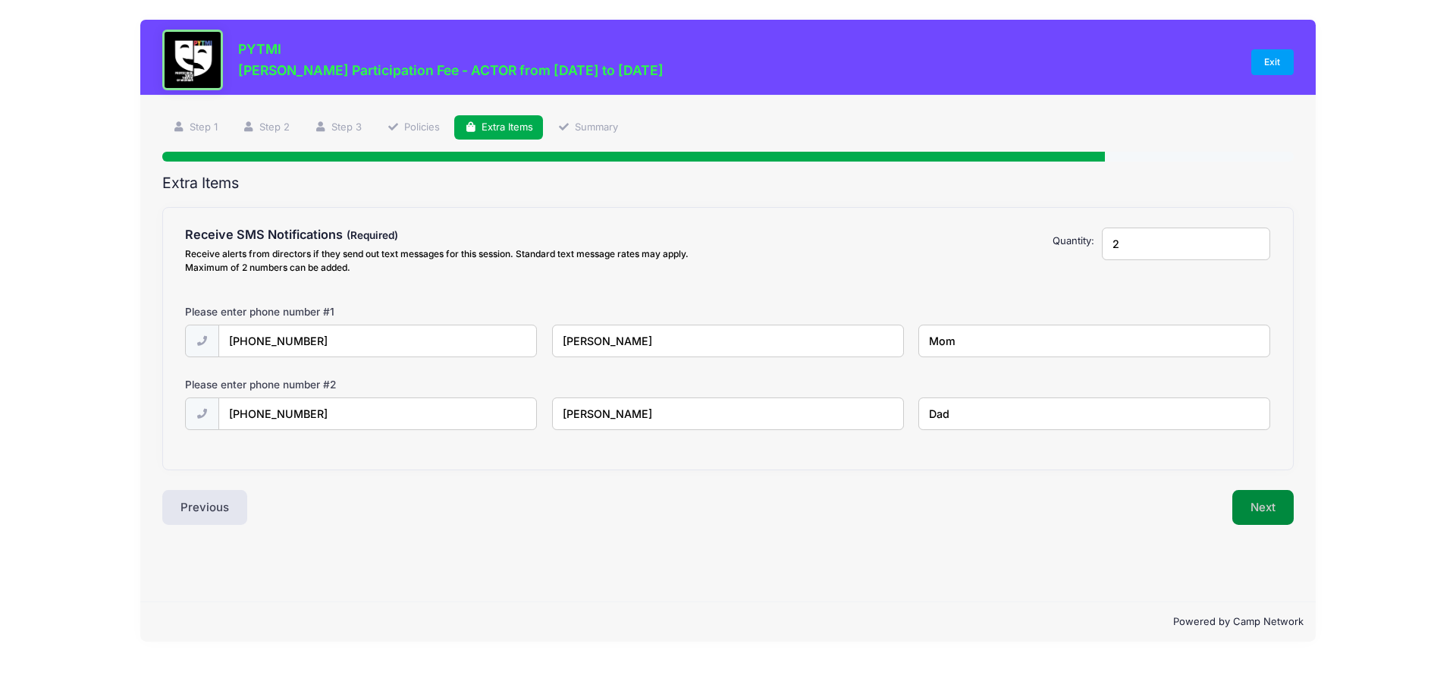
type input "Dad"
click at [1244, 501] on button "Next" at bounding box center [1263, 507] width 61 height 35
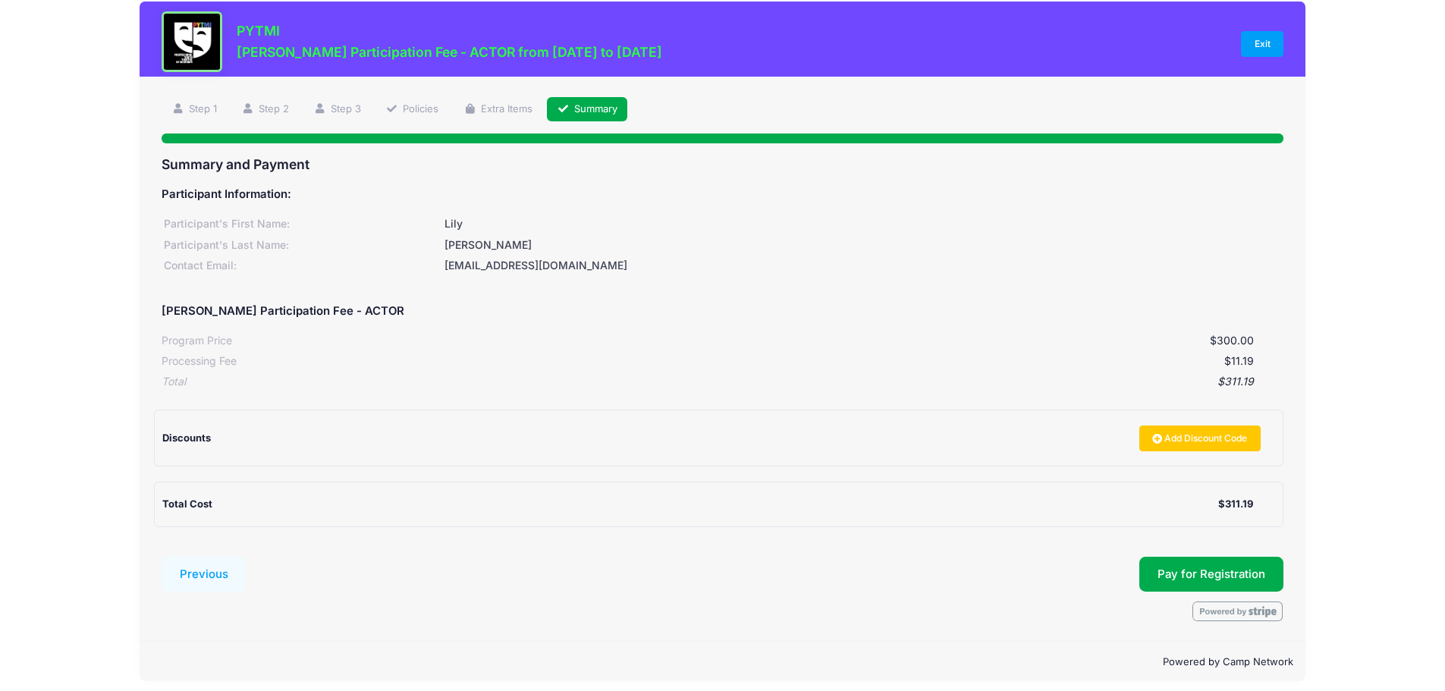
scroll to position [28, 0]
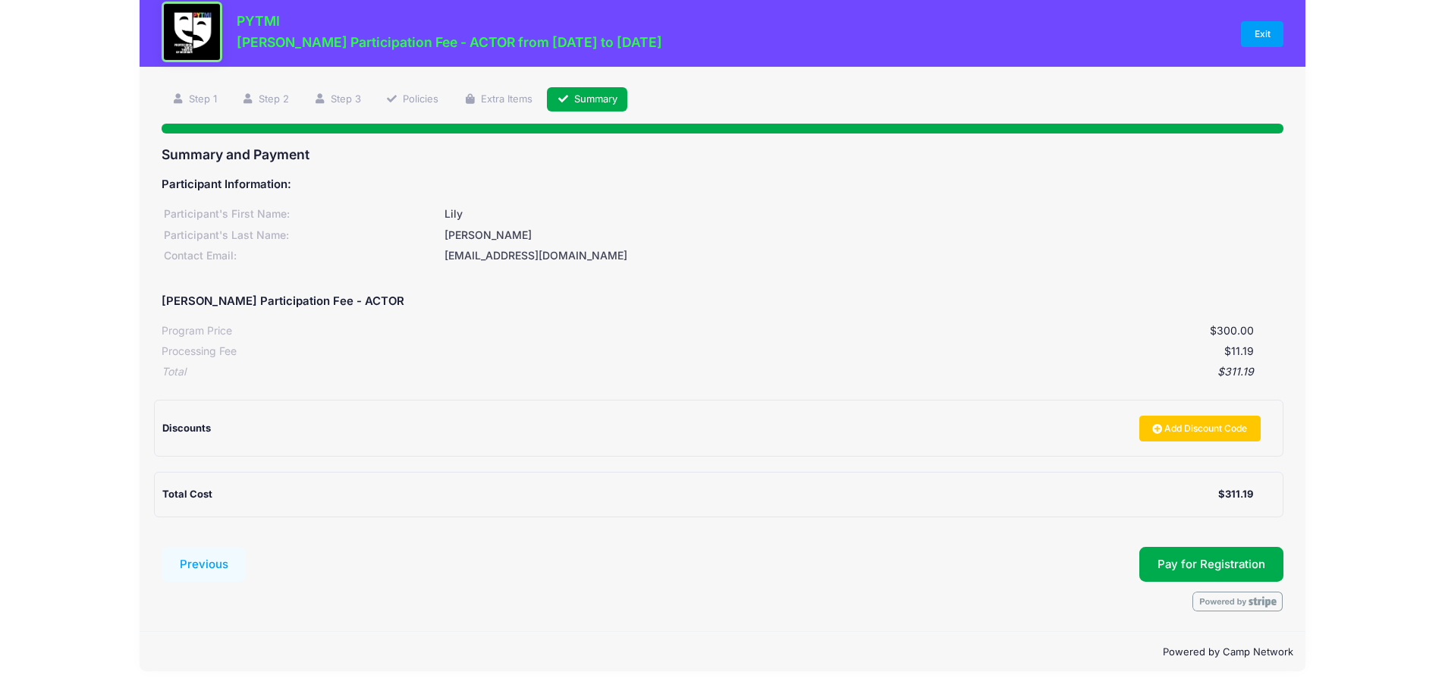
click at [1230, 347] on div "$11.19" at bounding box center [745, 352] width 1017 height 16
click at [1182, 339] on div "$300.00" at bounding box center [743, 331] width 1022 height 16
click at [1211, 566] on button "Pay for Registration" at bounding box center [1211, 564] width 144 height 35
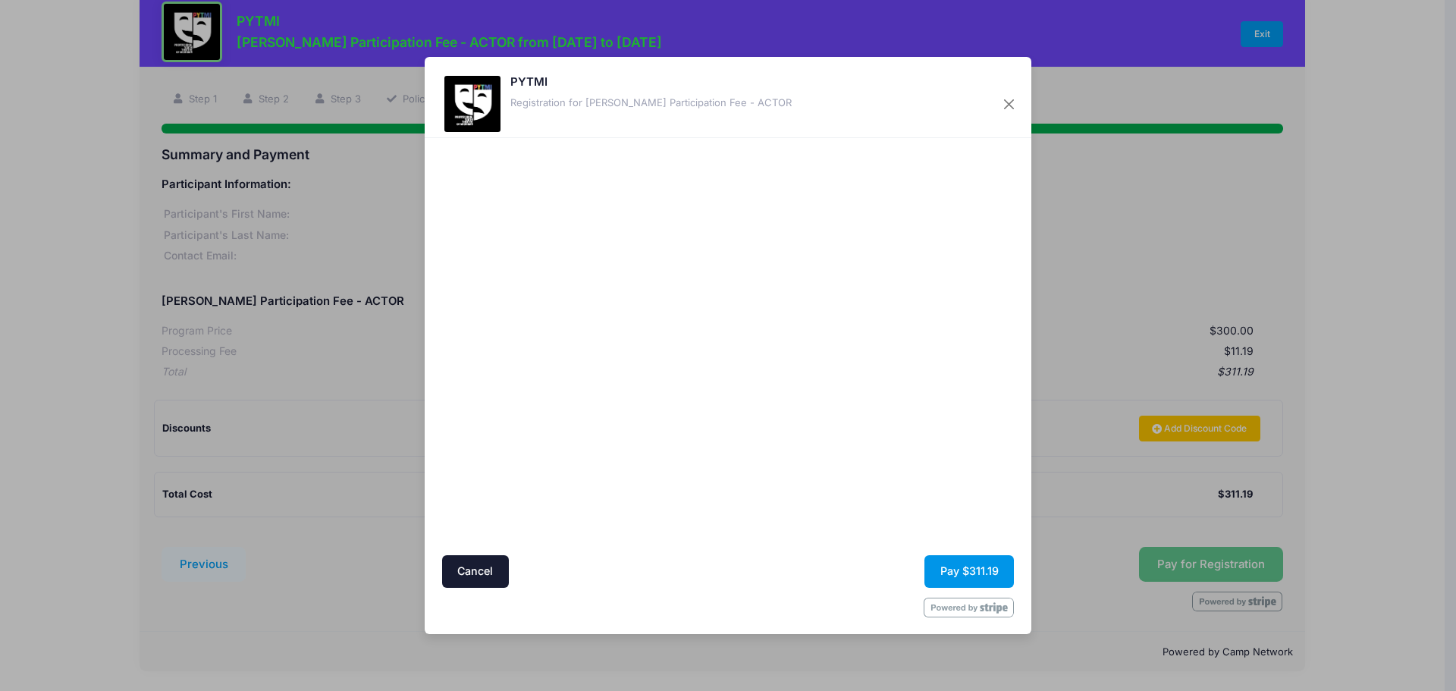
click at [991, 573] on button "Pay $311.19" at bounding box center [970, 571] width 90 height 33
